Goal: Task Accomplishment & Management: Use online tool/utility

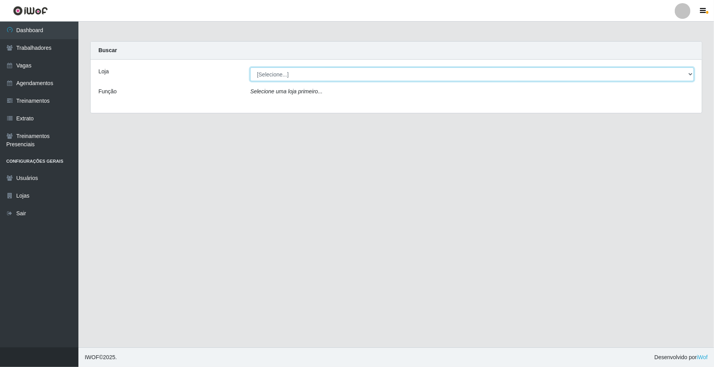
click at [692, 74] on select "[Selecione...] [GEOGRAPHIC_DATA]" at bounding box center [472, 74] width 444 height 14
select select "65"
click at [250, 67] on select "[Selecione...] [GEOGRAPHIC_DATA]" at bounding box center [472, 74] width 444 height 14
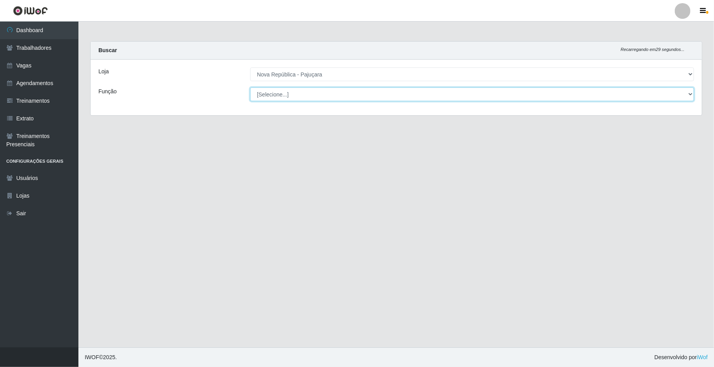
drag, startPoint x: 690, startPoint y: 91, endPoint x: 683, endPoint y: 91, distance: 7.9
click at [690, 91] on select "[Selecione...] Balconista Operador de Caixa Repositor" at bounding box center [472, 94] width 444 height 14
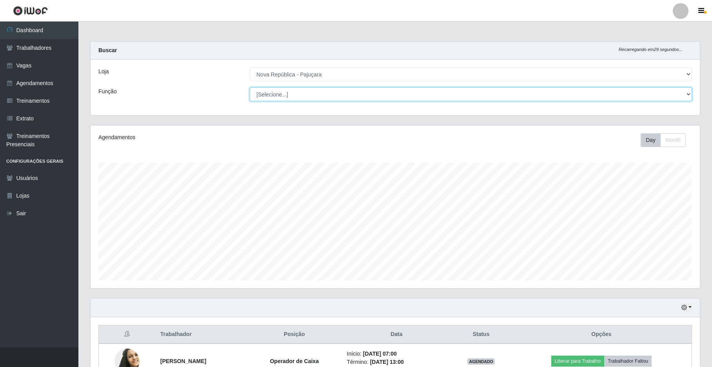
scroll to position [163, 609]
select select "22"
click at [250, 87] on select "[Selecione...] Balconista Operador de Caixa Repositor" at bounding box center [471, 94] width 443 height 14
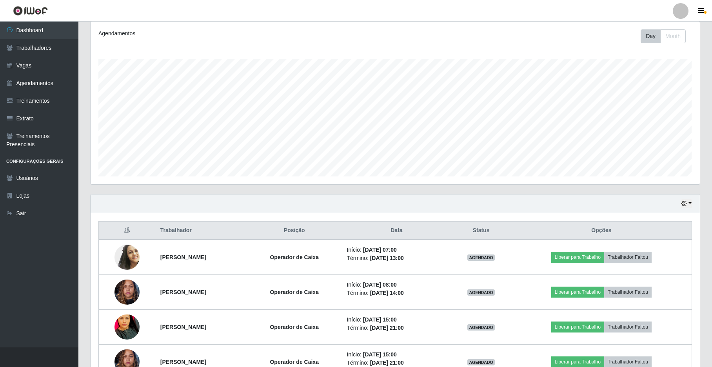
scroll to position [106, 0]
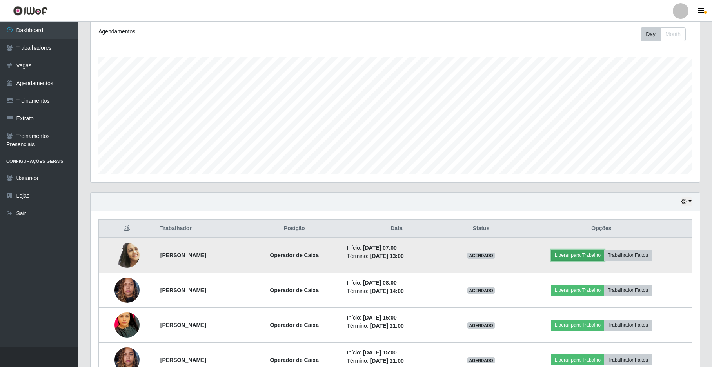
click at [571, 255] on button "Liberar para Trabalho" at bounding box center [578, 255] width 53 height 11
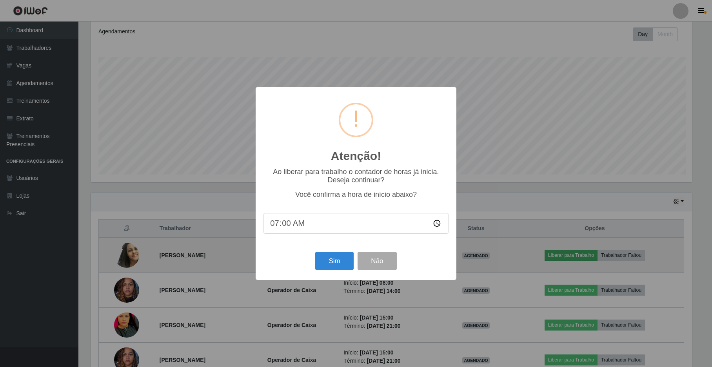
scroll to position [163, 603]
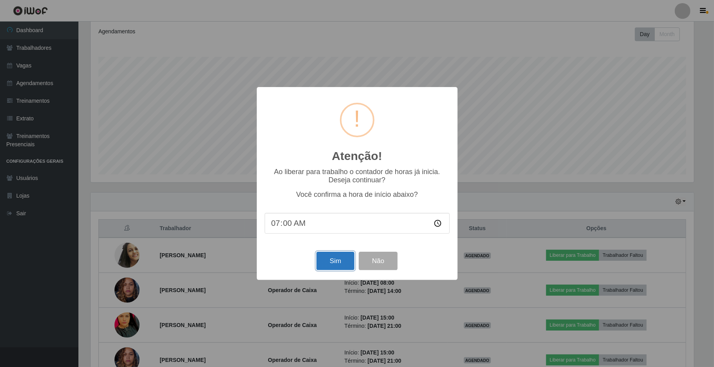
click at [326, 260] on button "Sim" at bounding box center [336, 261] width 38 height 18
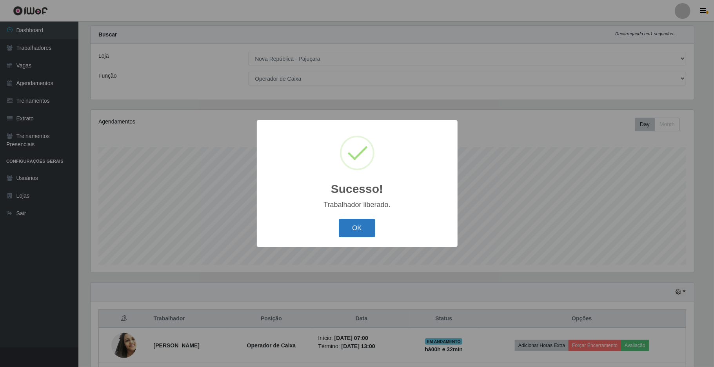
click at [344, 227] on button "OK" at bounding box center [357, 228] width 36 height 18
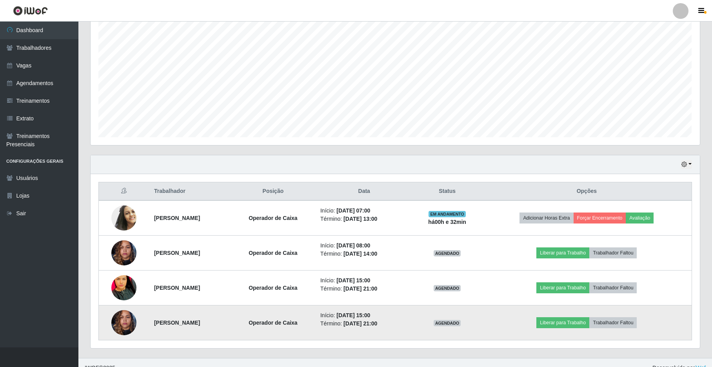
scroll to position [142, 0]
